Goal: Transaction & Acquisition: Obtain resource

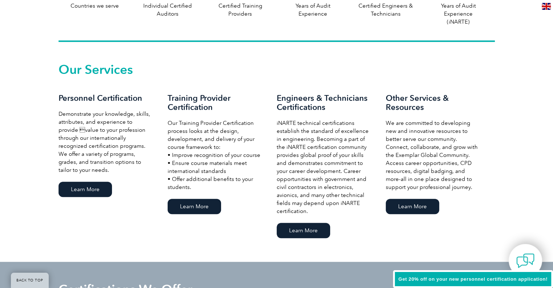
scroll to position [461, 0]
click at [78, 187] on link "Learn More" at bounding box center [85, 188] width 53 height 15
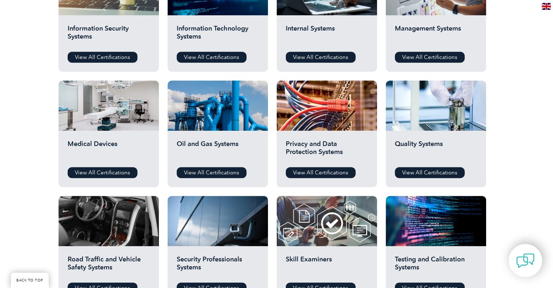
scroll to position [429, 0]
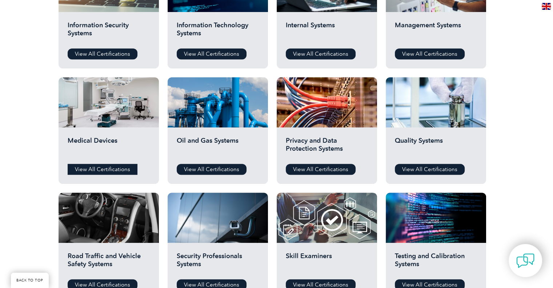
click at [100, 166] on link "View All Certifications" at bounding box center [103, 169] width 70 height 11
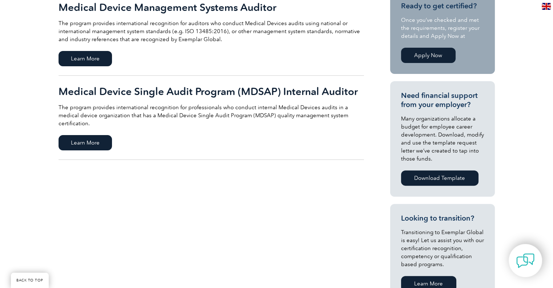
scroll to position [74, 0]
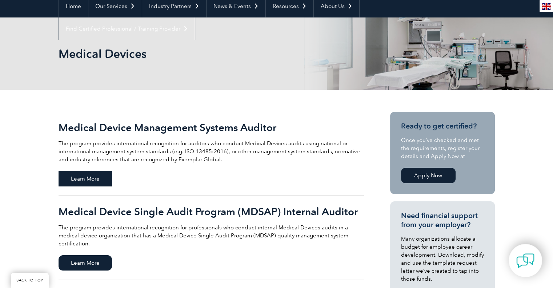
click at [82, 175] on span "Learn More" at bounding box center [85, 178] width 53 height 15
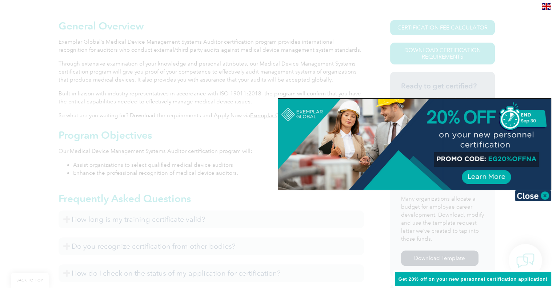
scroll to position [164, 0]
click at [533, 191] on img at bounding box center [533, 195] width 36 height 11
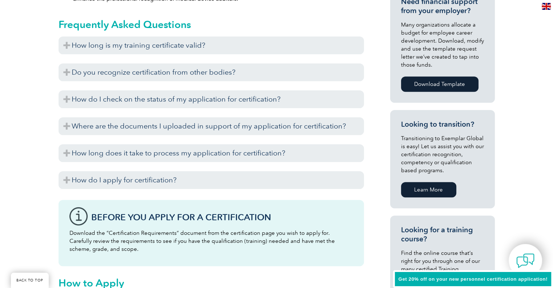
scroll to position [342, 0]
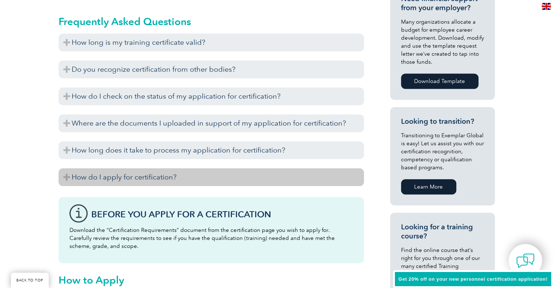
click at [68, 179] on h3 "How do I apply for certification?" at bounding box center [212, 177] width 306 height 18
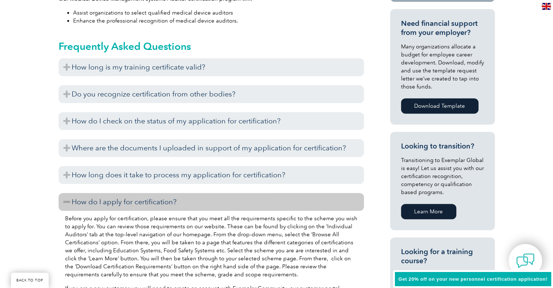
scroll to position [317, 0]
click at [93, 202] on h3 "How do I apply for certification?" at bounding box center [212, 202] width 306 height 18
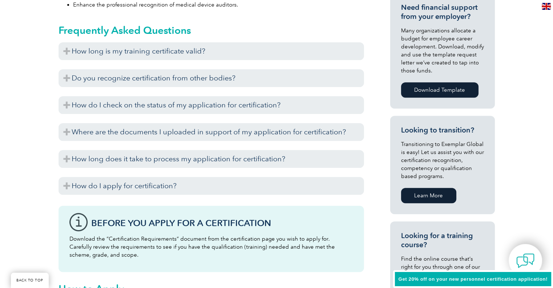
scroll to position [333, 0]
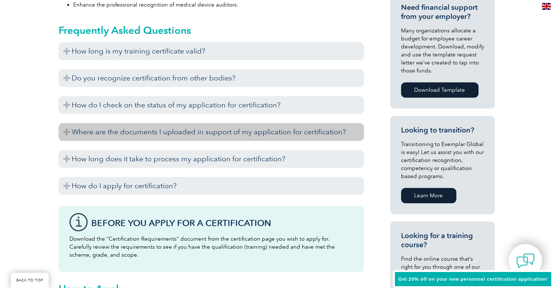
click at [112, 133] on h3 "Where are the documents I uploaded in support of my application for certificati…" at bounding box center [212, 132] width 306 height 18
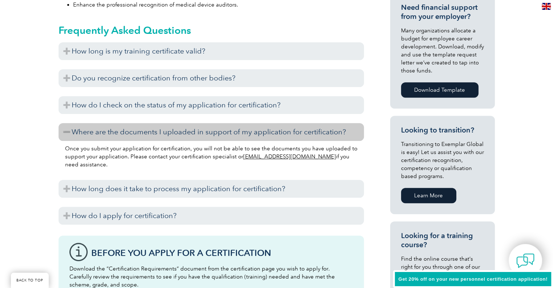
click at [85, 128] on h3 "Where are the documents I uploaded in support of my application for certificati…" at bounding box center [212, 132] width 306 height 18
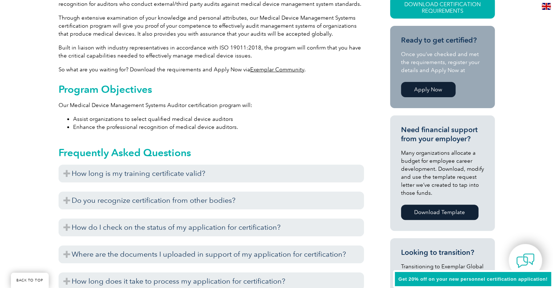
scroll to position [211, 0]
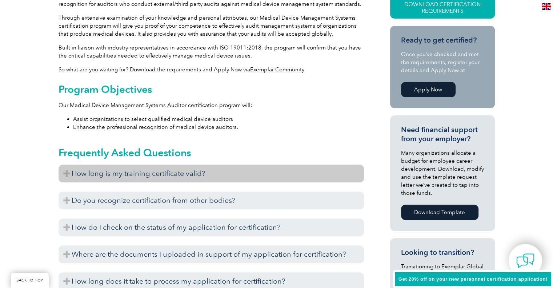
click at [92, 174] on h3 "How long is my training certificate valid?" at bounding box center [212, 173] width 306 height 18
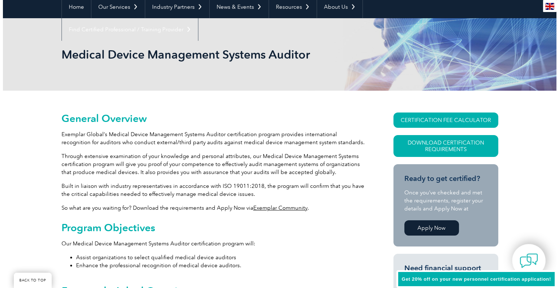
scroll to position [73, 0]
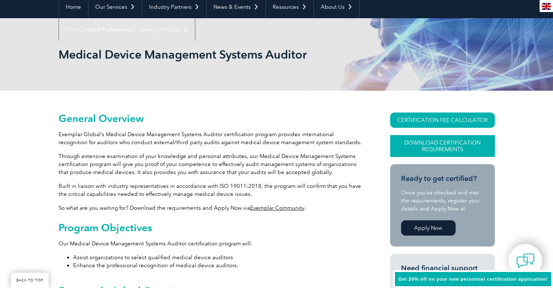
click at [438, 144] on link "Download Certification Requirements" at bounding box center [442, 146] width 105 height 22
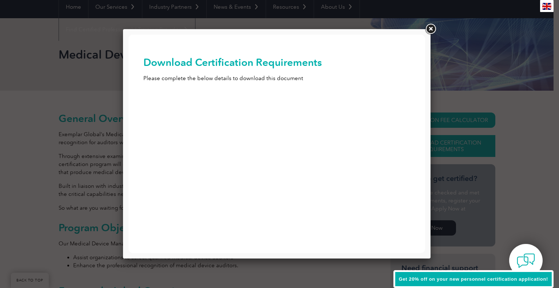
scroll to position [0, 0]
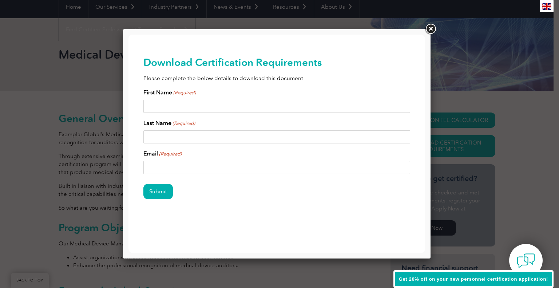
click at [246, 106] on input "First Name (Required)" at bounding box center [276, 106] width 267 height 13
type input "Alex"
type input "Zoellick"
drag, startPoint x: 208, startPoint y: 171, endPoint x: 75, endPoint y: 148, distance: 135.1
click at [128, 148] on html "BACK TO TOP Leading the way to excellence Search Login to the Community ▼ Home …" at bounding box center [276, 140] width 297 height 210
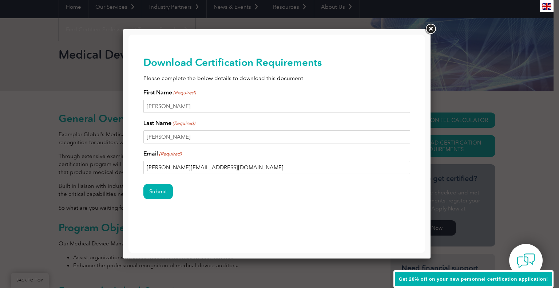
type input "alex@renatamedical.com"
click at [205, 185] on div "Submit" at bounding box center [276, 192] width 267 height 32
click at [158, 192] on input "Submit" at bounding box center [157, 191] width 29 height 15
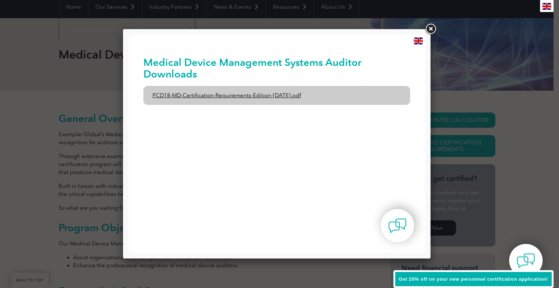
click at [241, 93] on link "PCD18-MD-Certification-Requirements-Edition-1-June-2020.pdf" at bounding box center [276, 95] width 267 height 19
